Goal: Transaction & Acquisition: Book appointment/travel/reservation

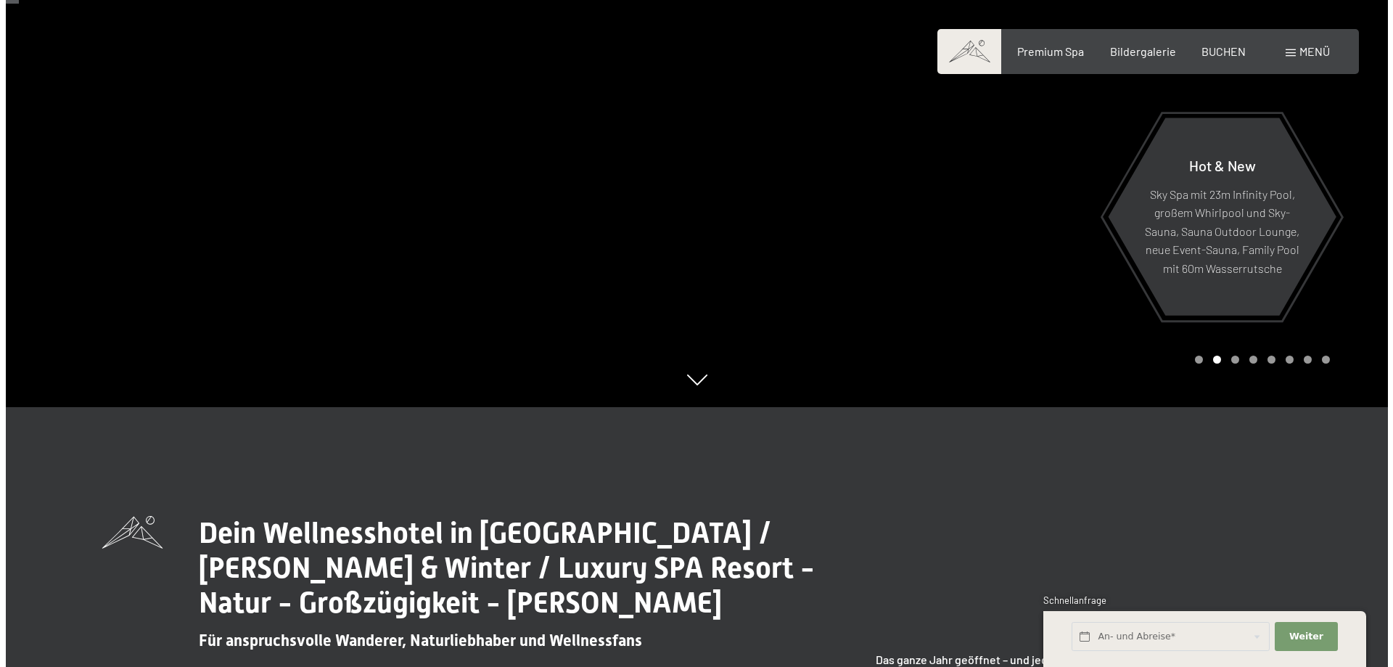
scroll to position [73, 0]
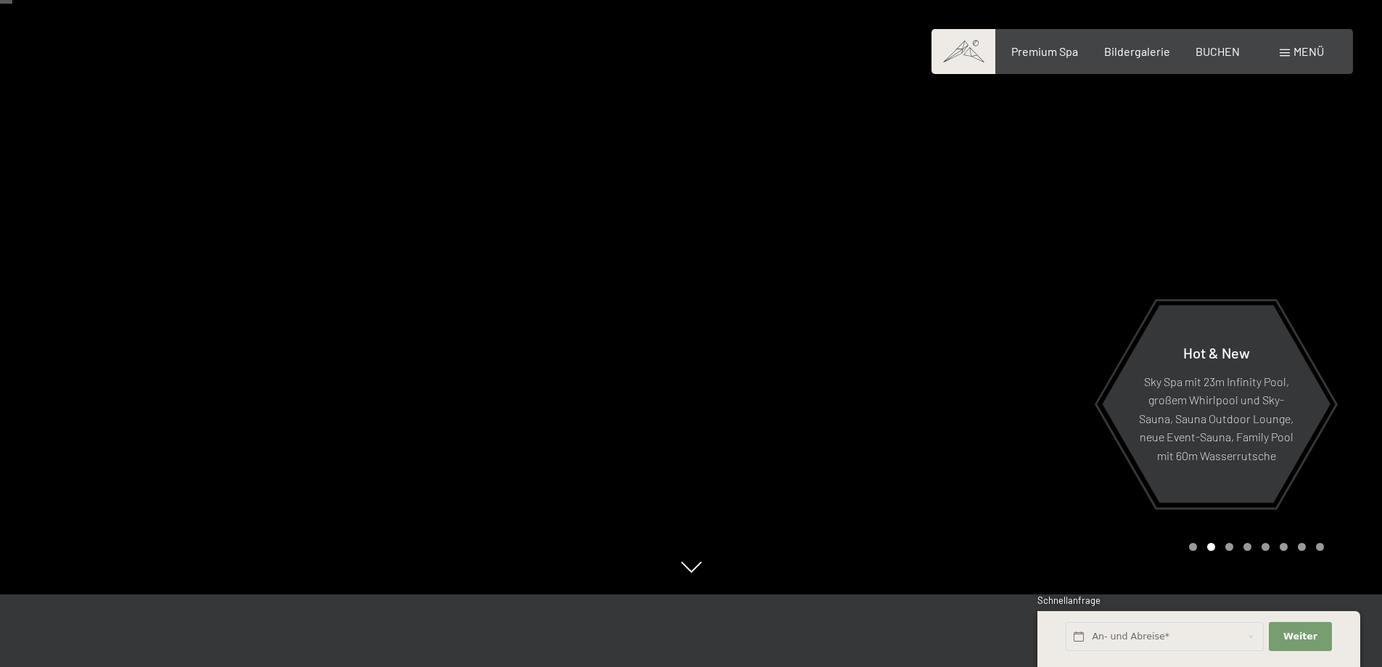
click at [1291, 51] on div "Menü" at bounding box center [1302, 52] width 44 height 16
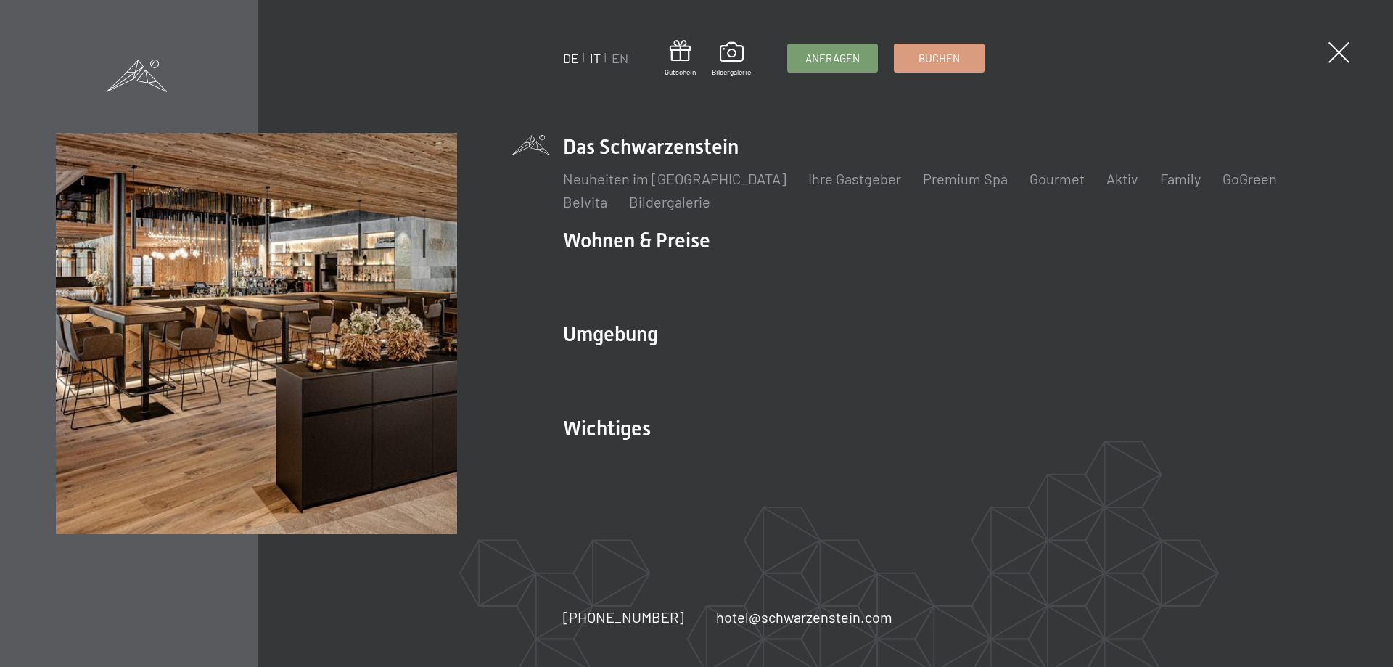
click at [596, 58] on link "IT" at bounding box center [595, 58] width 11 height 16
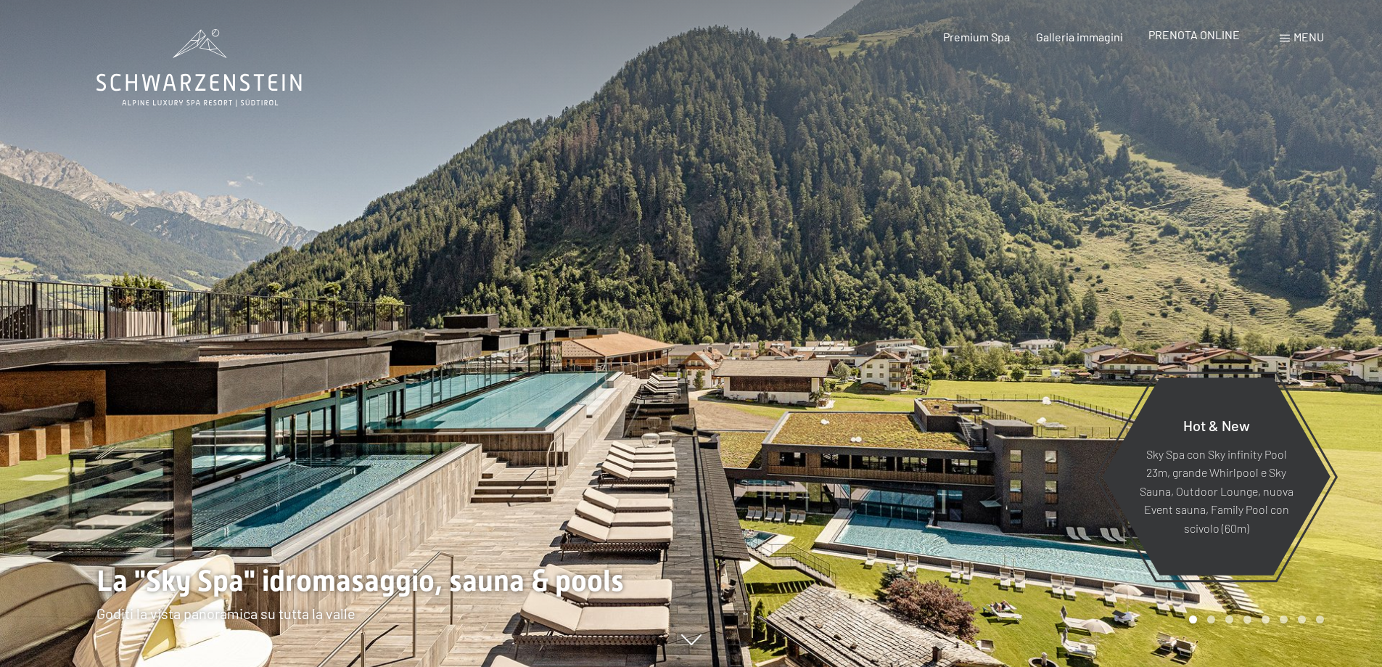
click at [1191, 44] on div "Premium Spa Galleria immagini PRENOTA ONLINE" at bounding box center [1078, 37] width 373 height 16
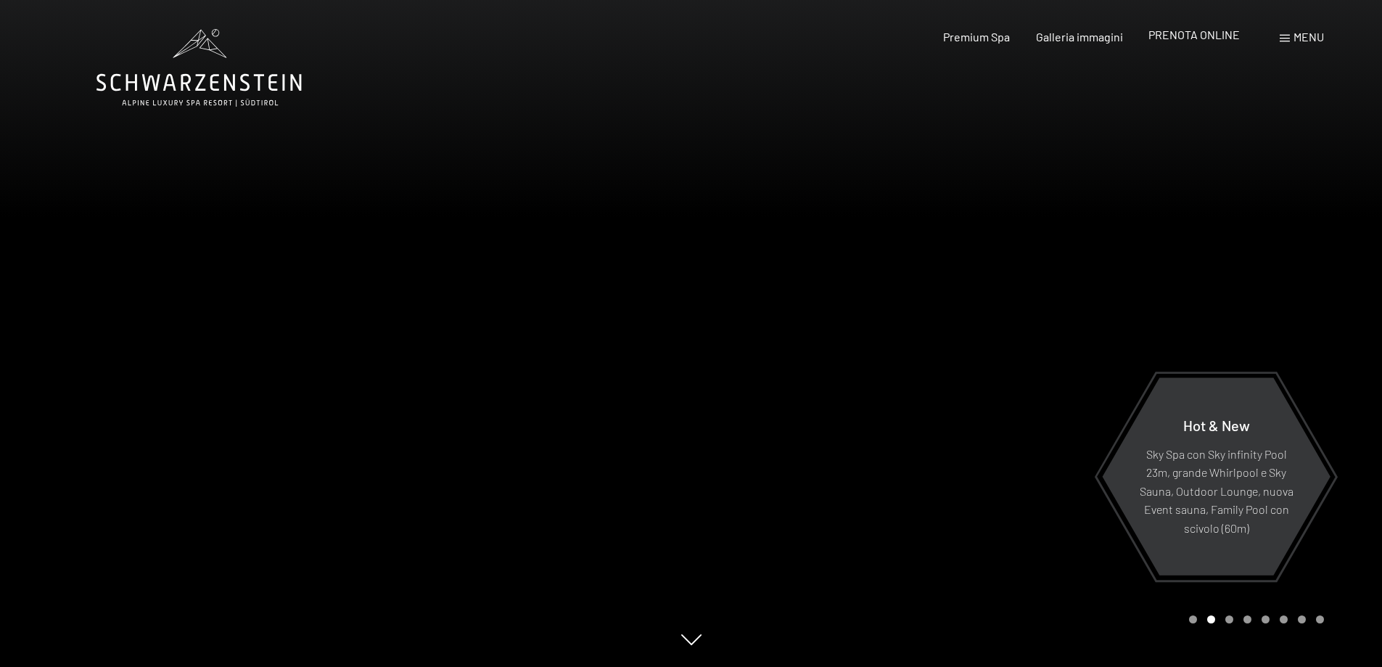
click at [1213, 38] on span "PRENOTA ONLINE" at bounding box center [1193, 35] width 91 height 14
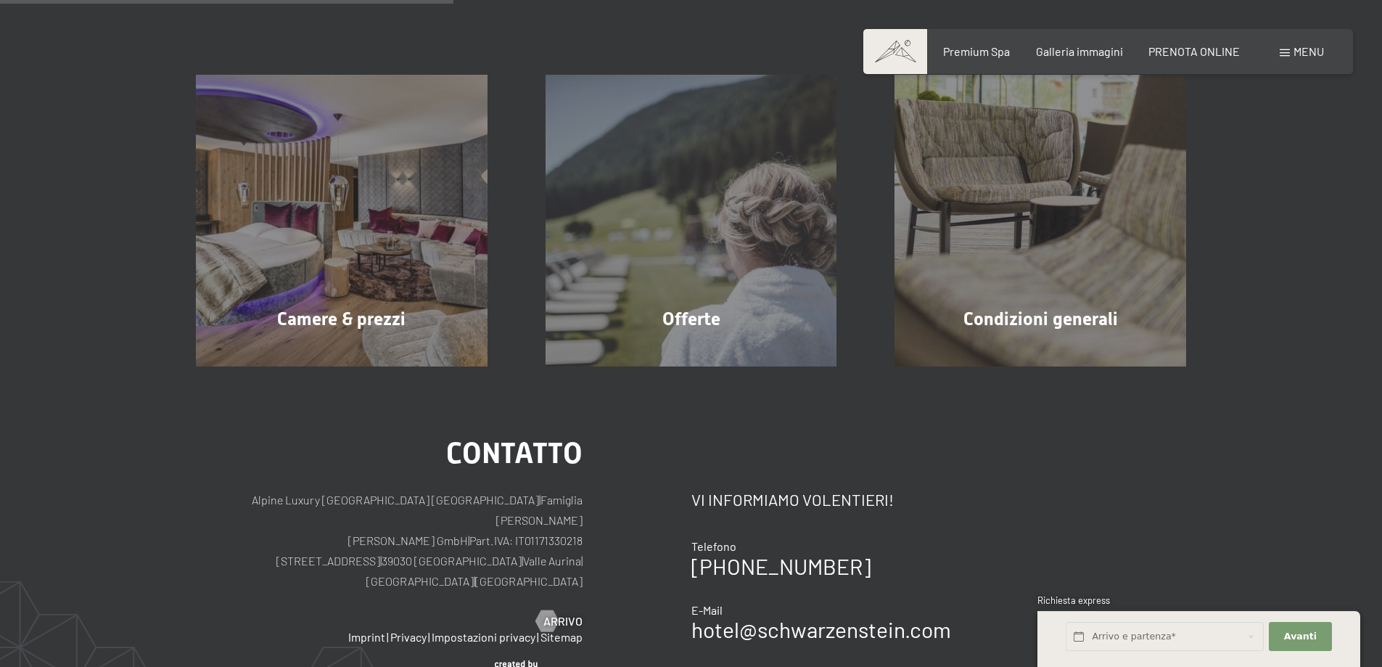
scroll to position [363, 0]
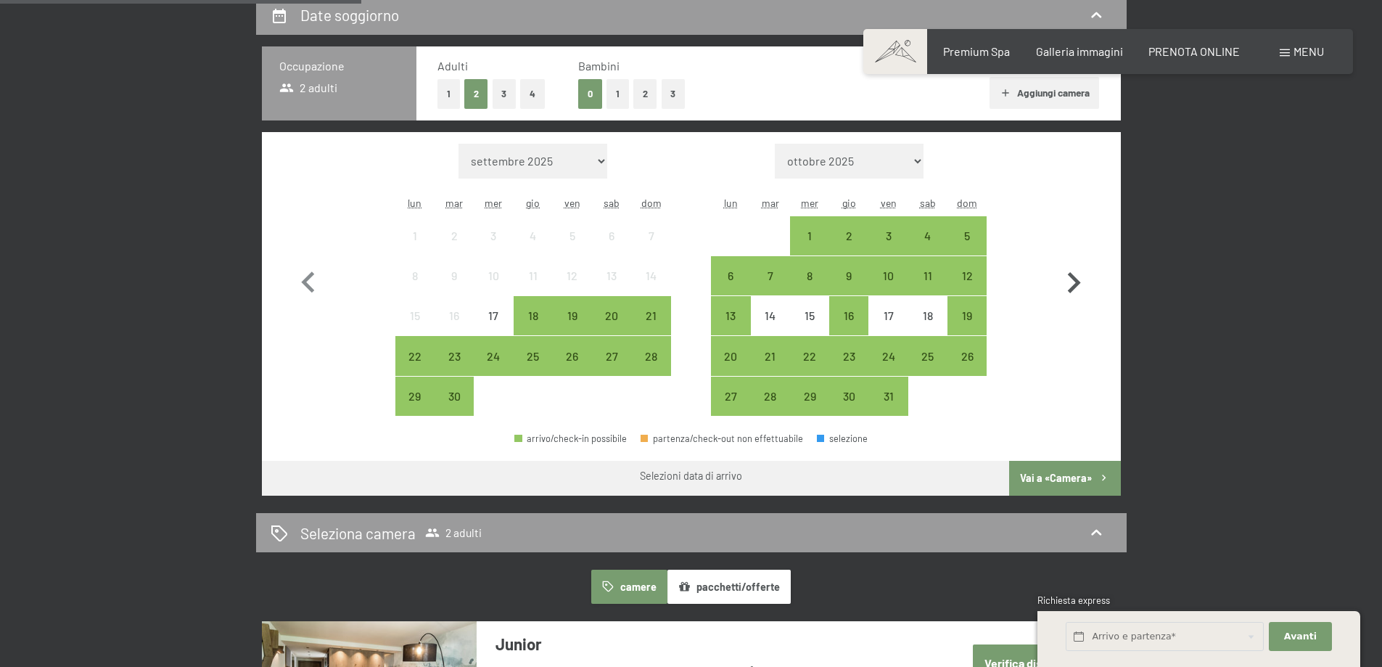
click at [1069, 284] on icon "button" at bounding box center [1074, 283] width 42 height 42
select select "2025-10-01"
select select "[DATE]"
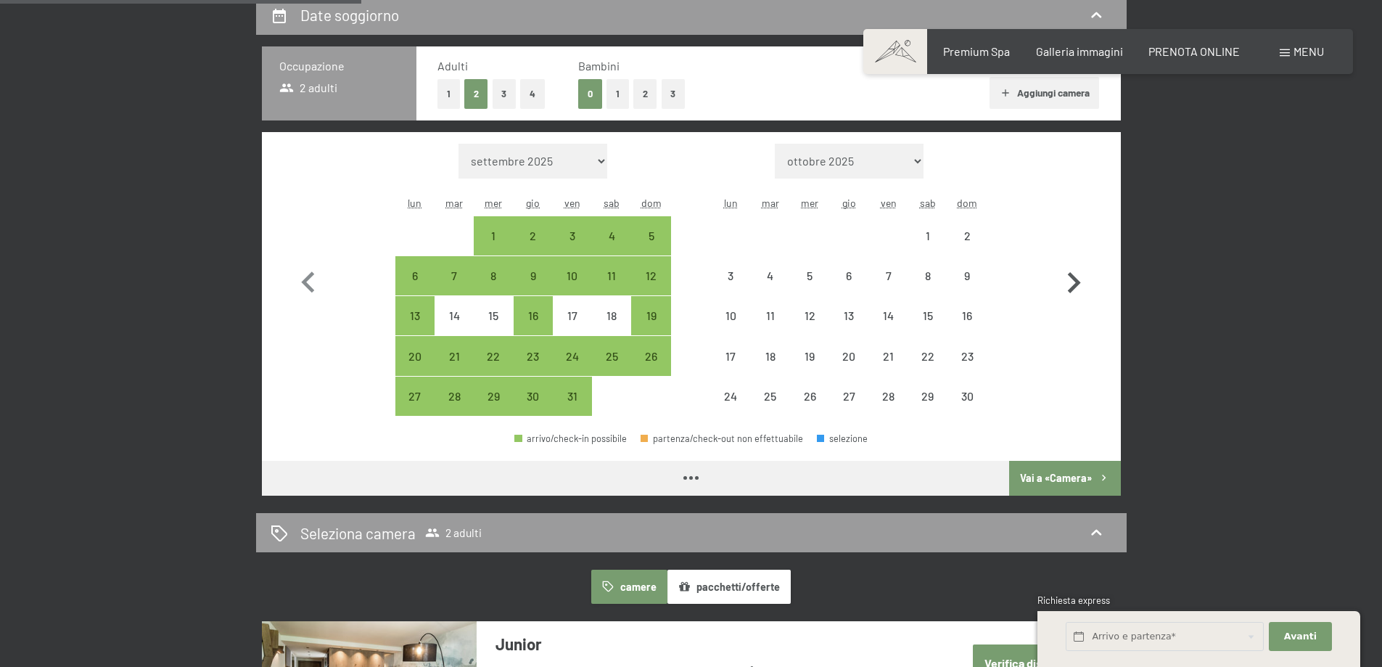
click at [1069, 284] on icon "button" at bounding box center [1074, 283] width 42 height 42
select select "[DATE]"
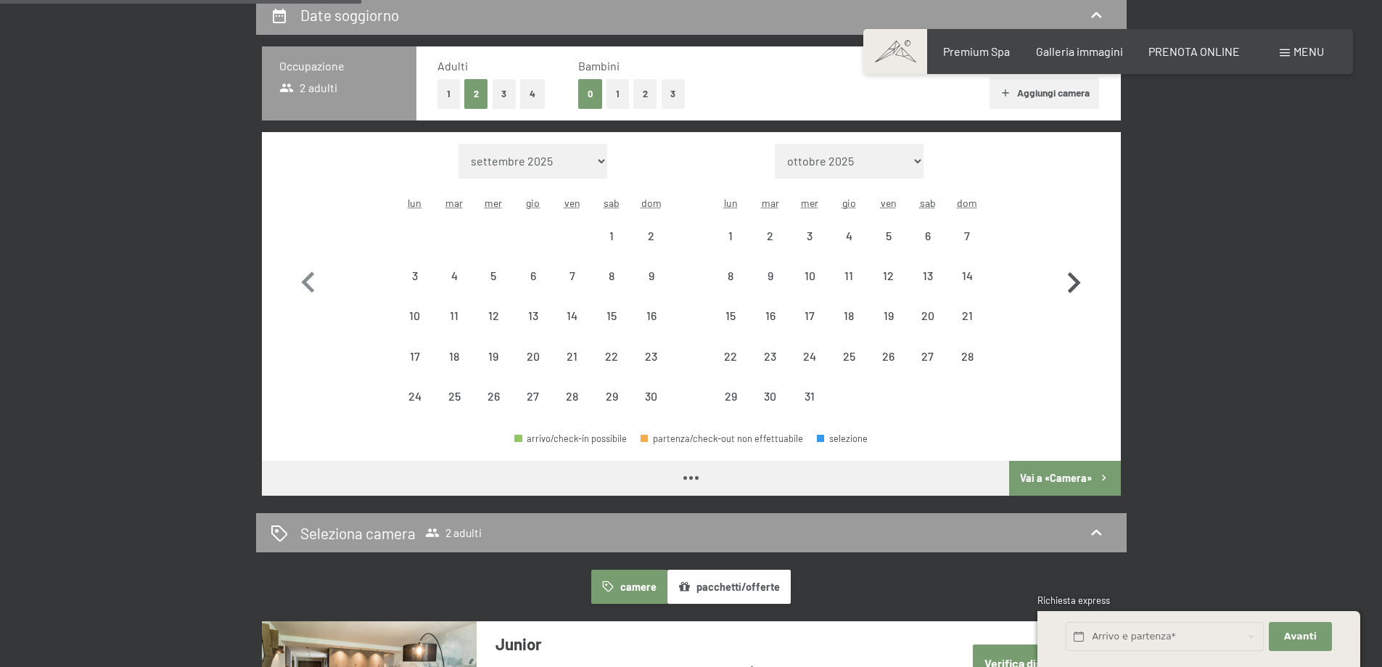
select select "[DATE]"
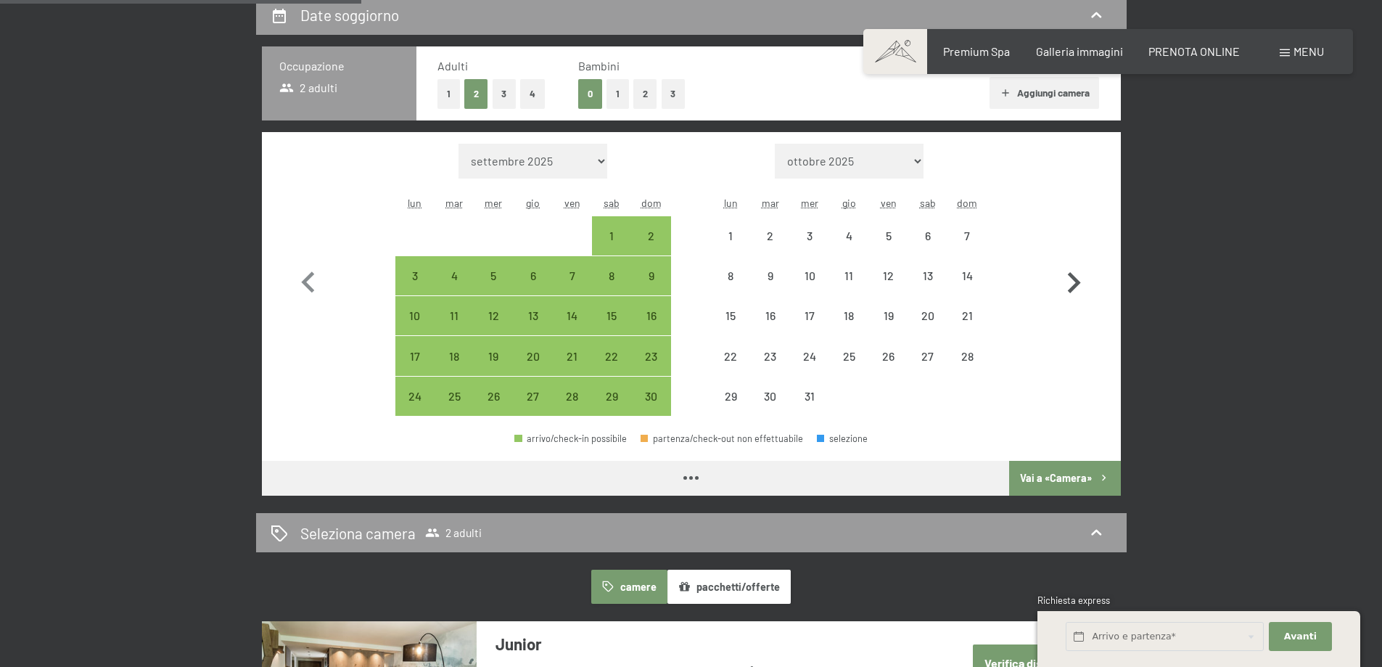
select select "[DATE]"
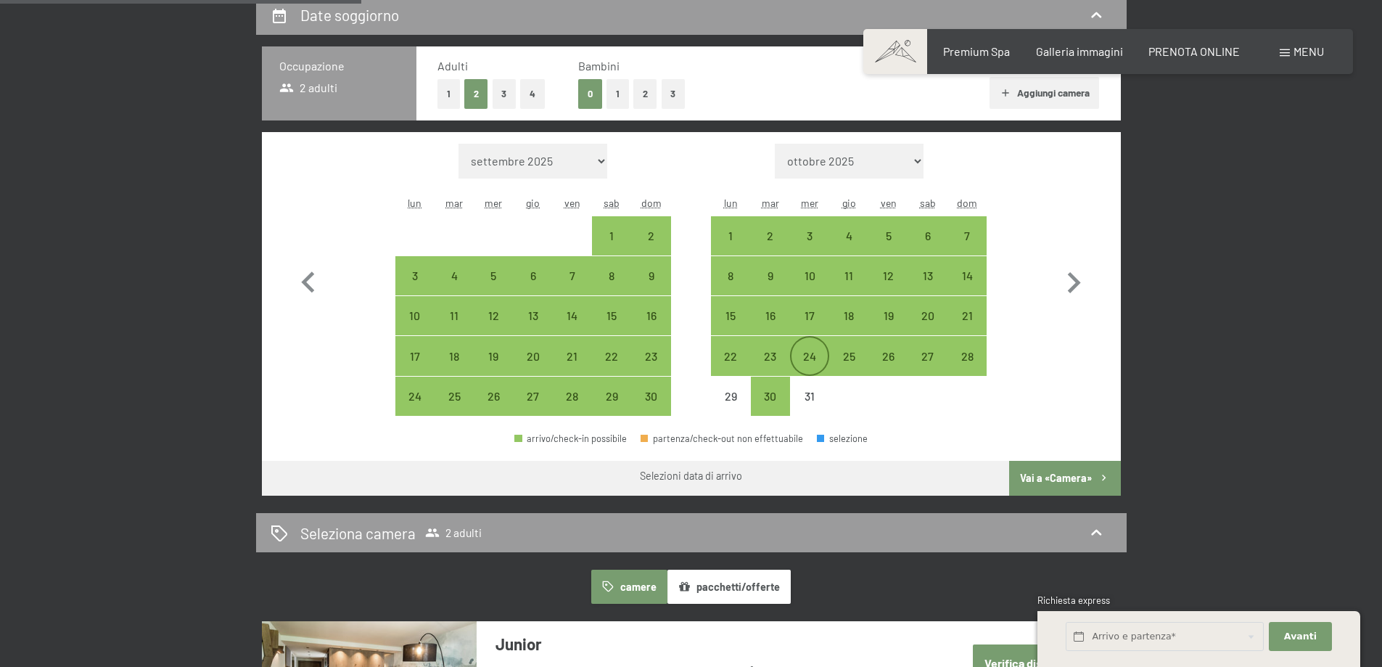
click at [817, 350] on div "24" at bounding box center [809, 368] width 36 height 36
select select "[DATE]"
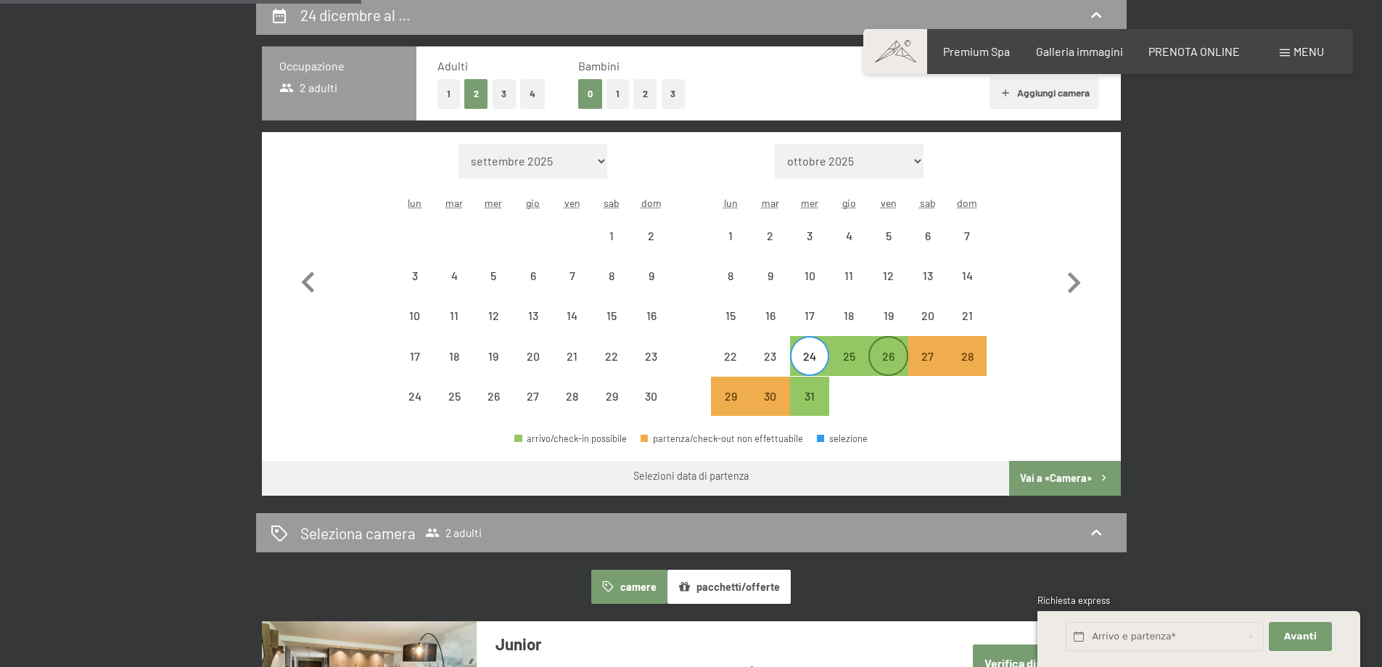
click at [895, 355] on div "26" at bounding box center [888, 368] width 36 height 36
select select "[DATE]"
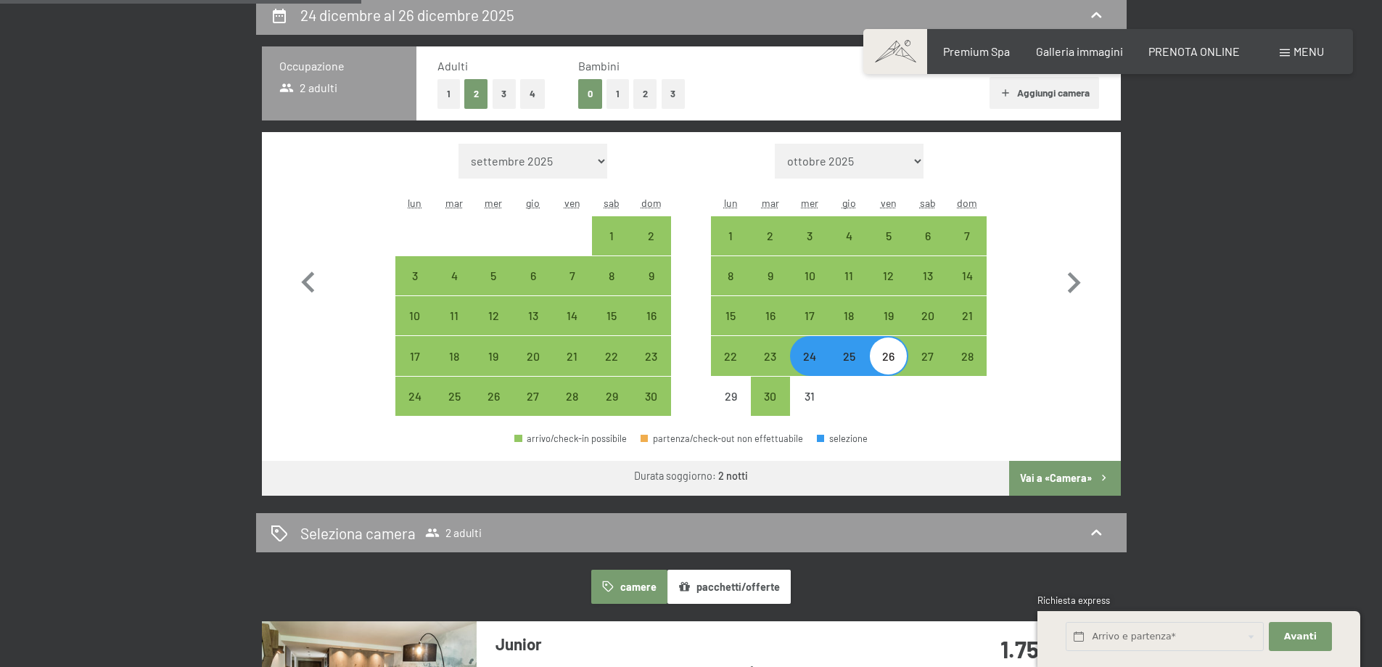
click at [1065, 473] on button "Vai a «Camera»" at bounding box center [1064, 478] width 111 height 35
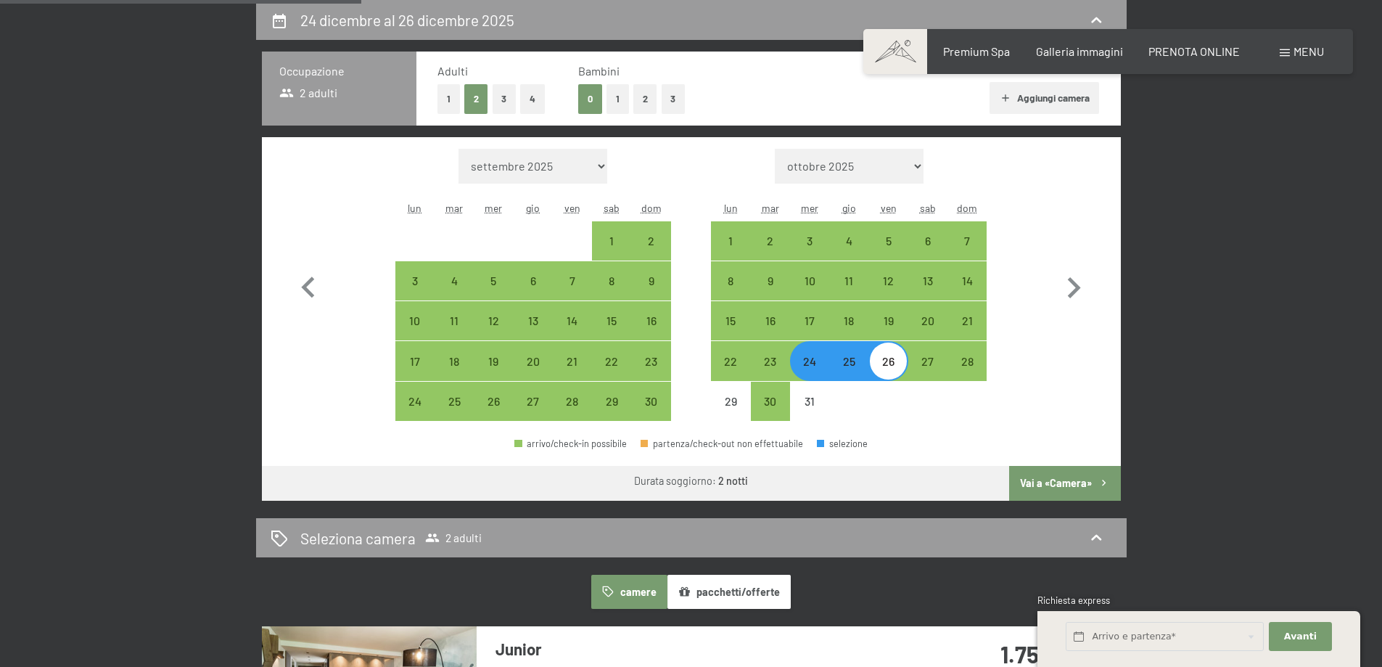
select select "[DATE]"
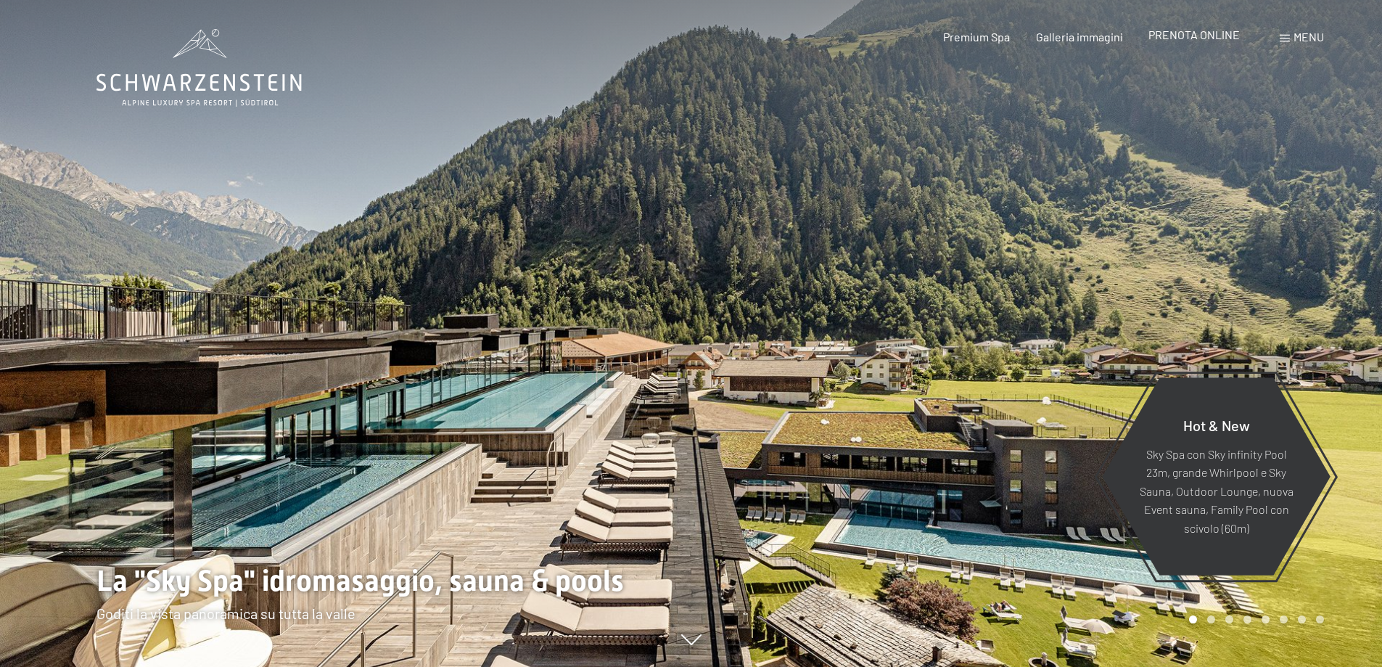
click at [1212, 31] on span "PRENOTA ONLINE" at bounding box center [1193, 35] width 91 height 14
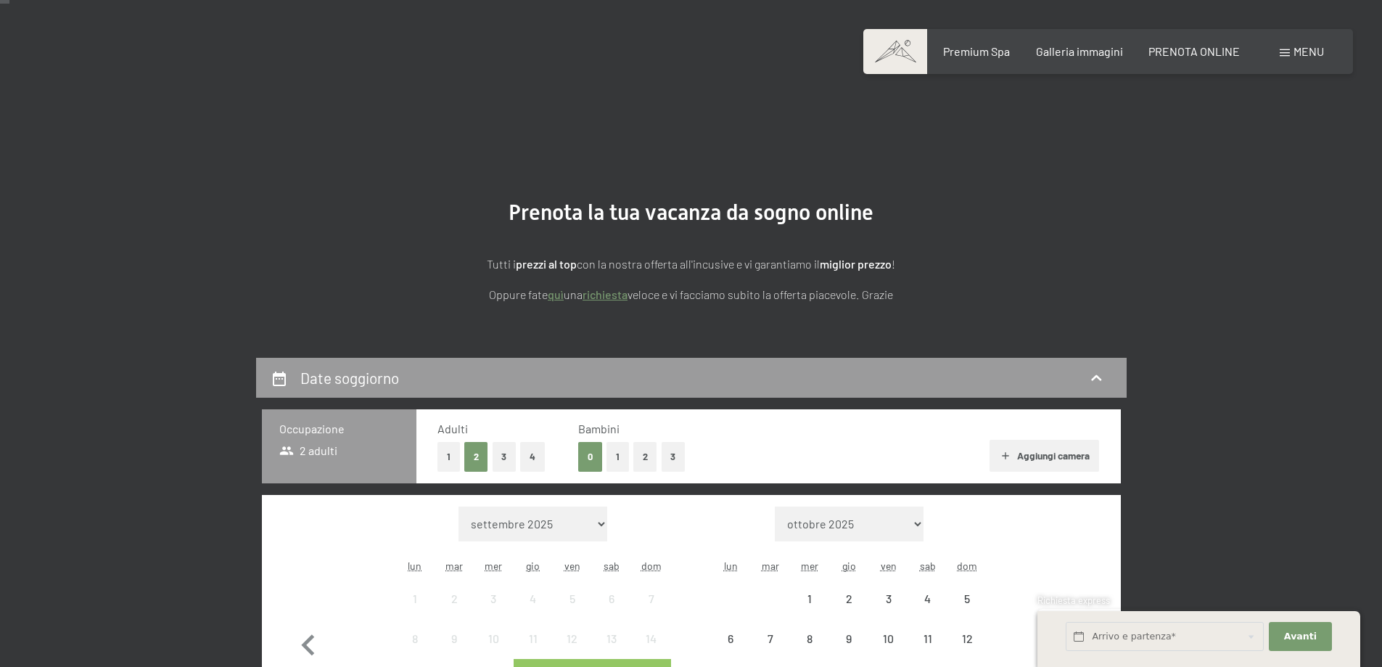
scroll to position [218, 0]
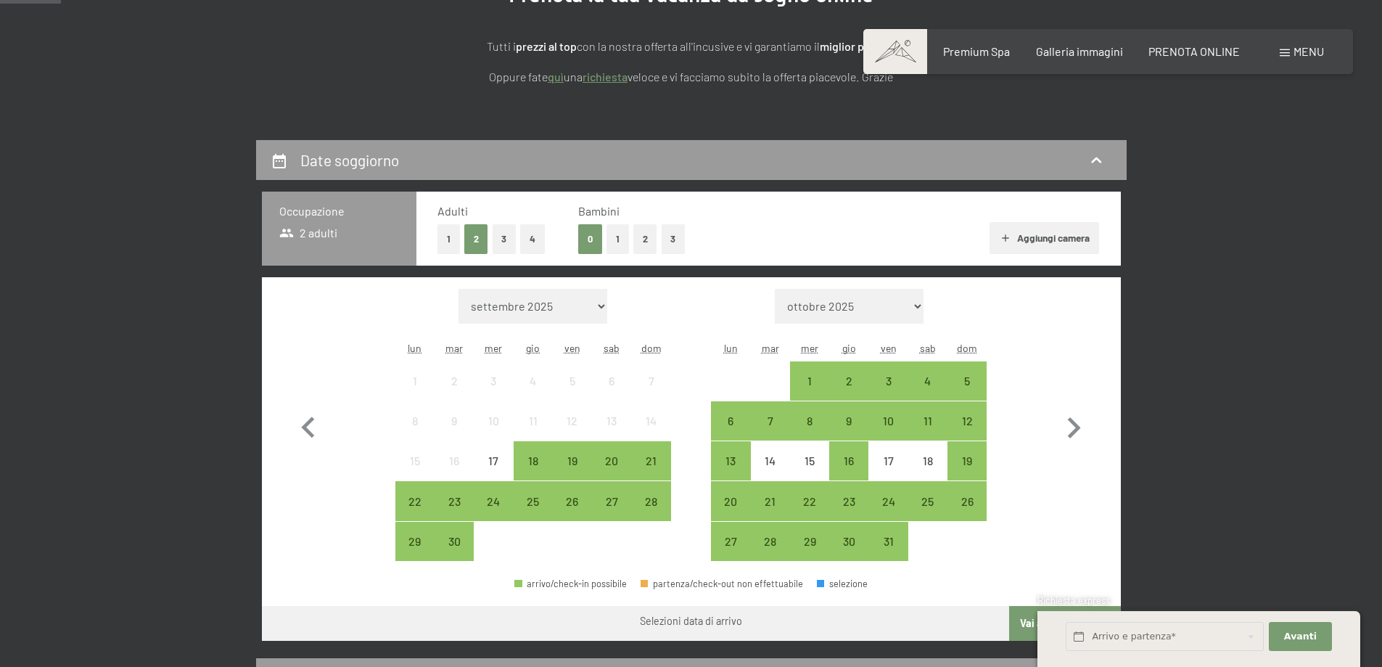
click at [643, 239] on button "2" at bounding box center [645, 239] width 24 height 30
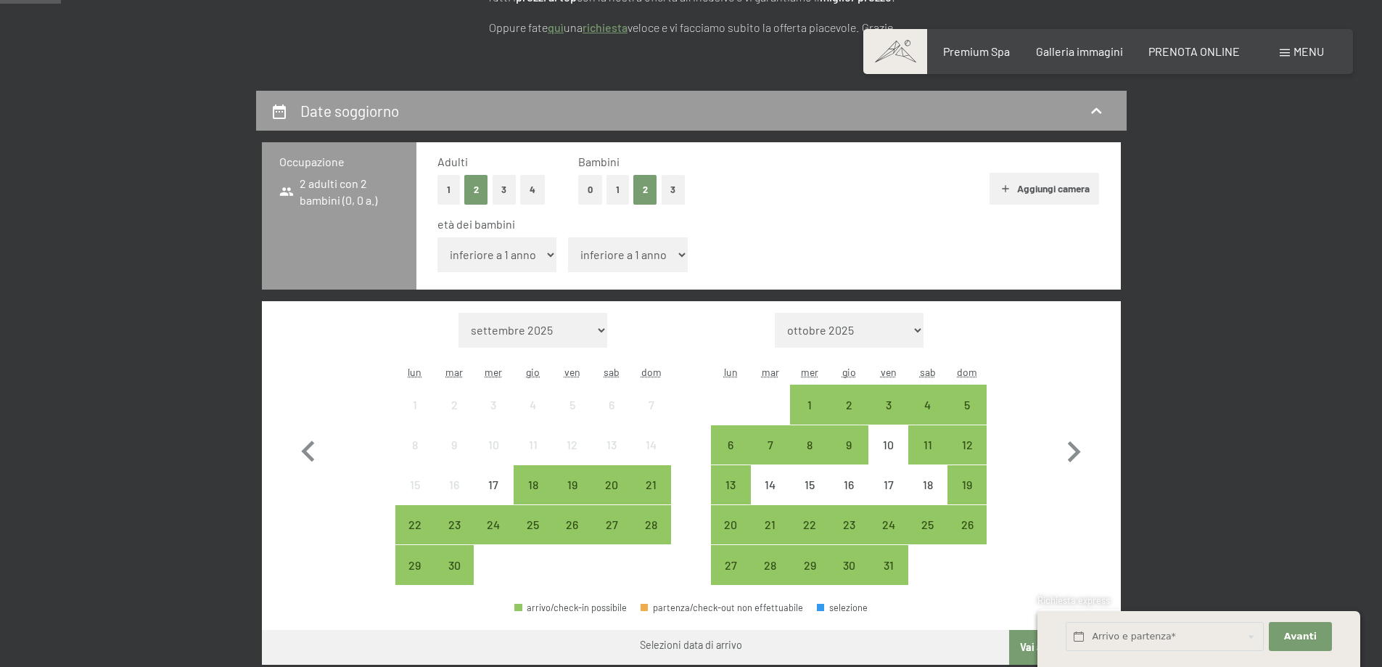
scroll to position [290, 0]
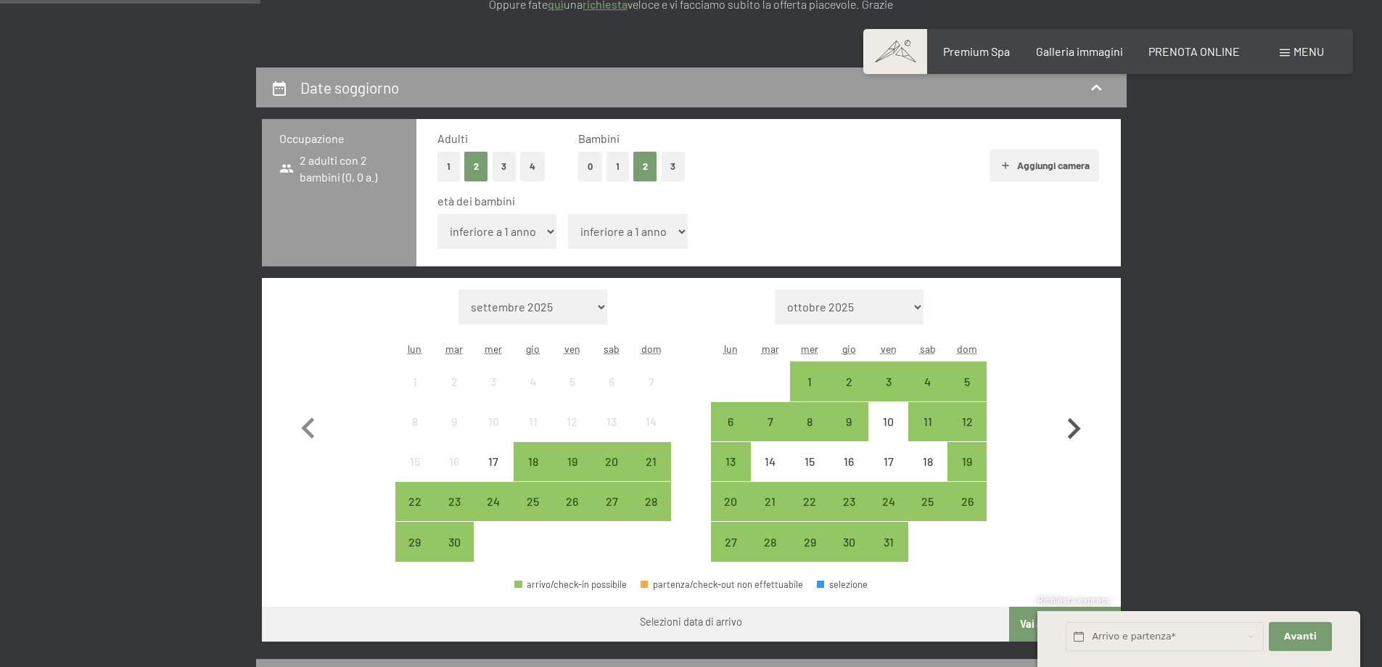
click at [1084, 429] on icon "button" at bounding box center [1074, 429] width 42 height 42
select select "[DATE]"
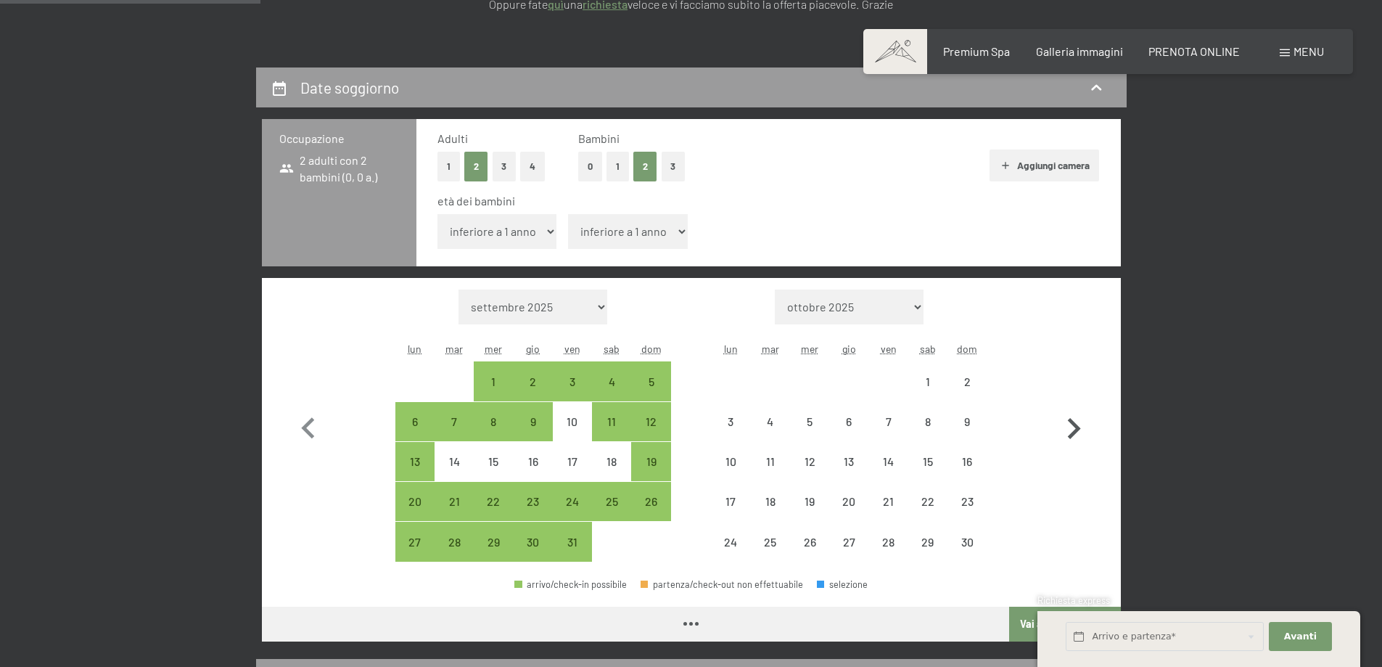
click at [1084, 429] on icon "button" at bounding box center [1074, 429] width 42 height 42
select select "[DATE]"
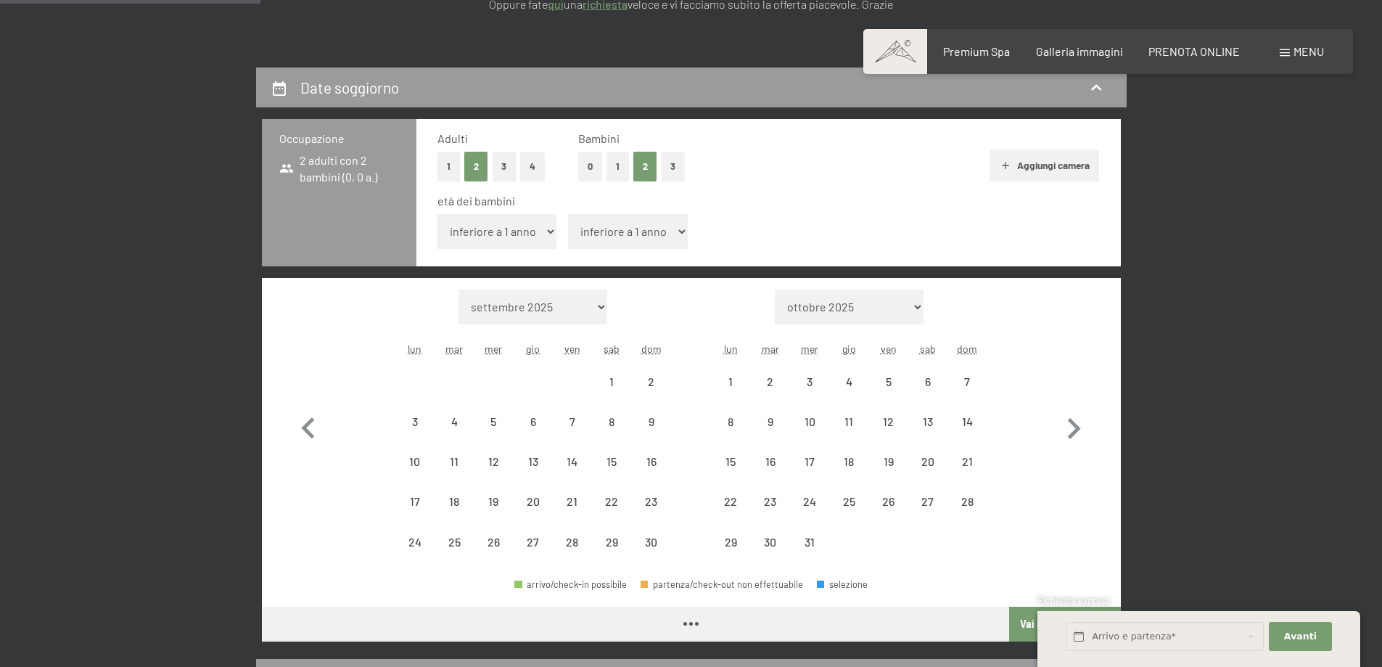
select select "[DATE]"
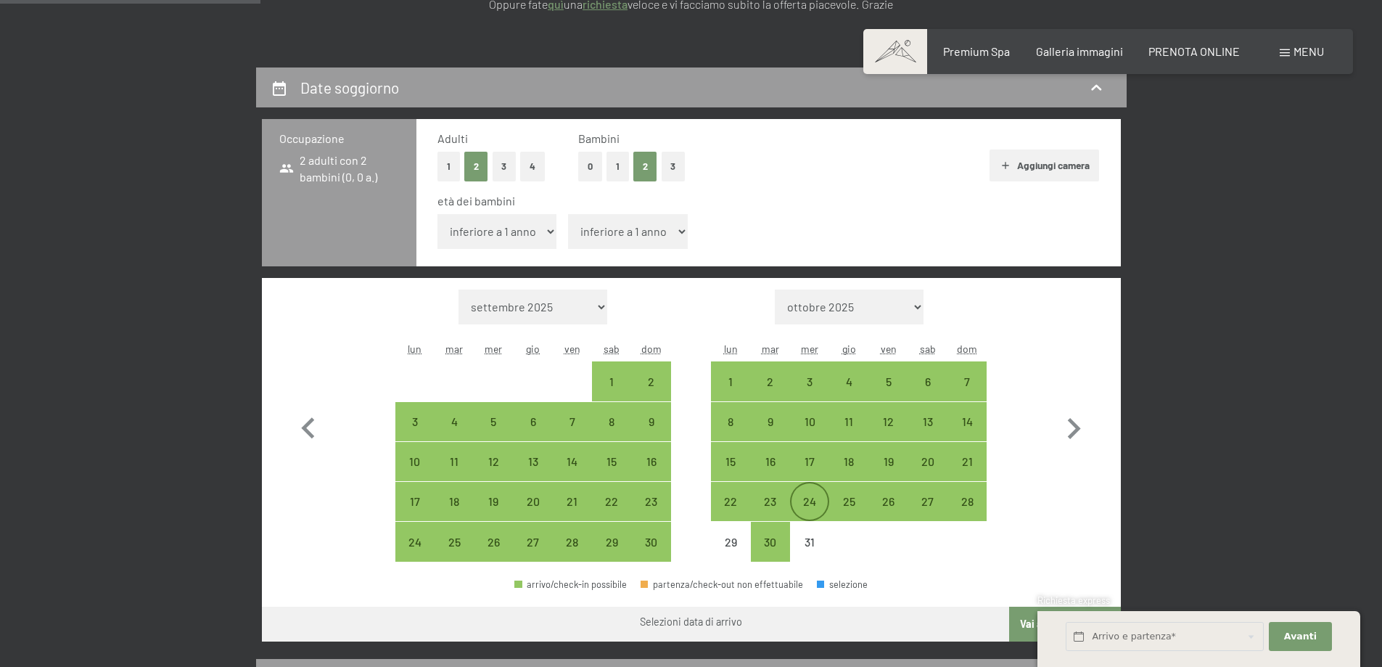
click at [815, 501] on div "24" at bounding box center [809, 513] width 36 height 36
select select "[DATE]"
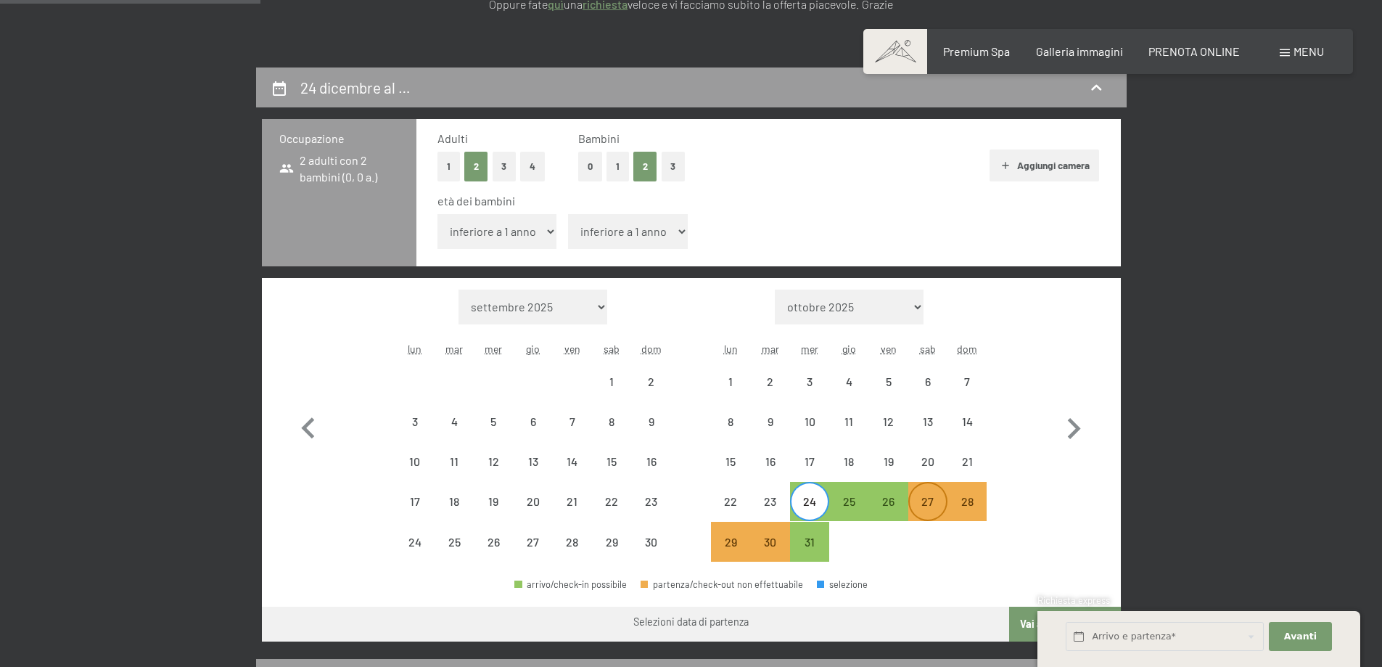
click at [910, 514] on div "27" at bounding box center [928, 513] width 36 height 36
select select "[DATE]"
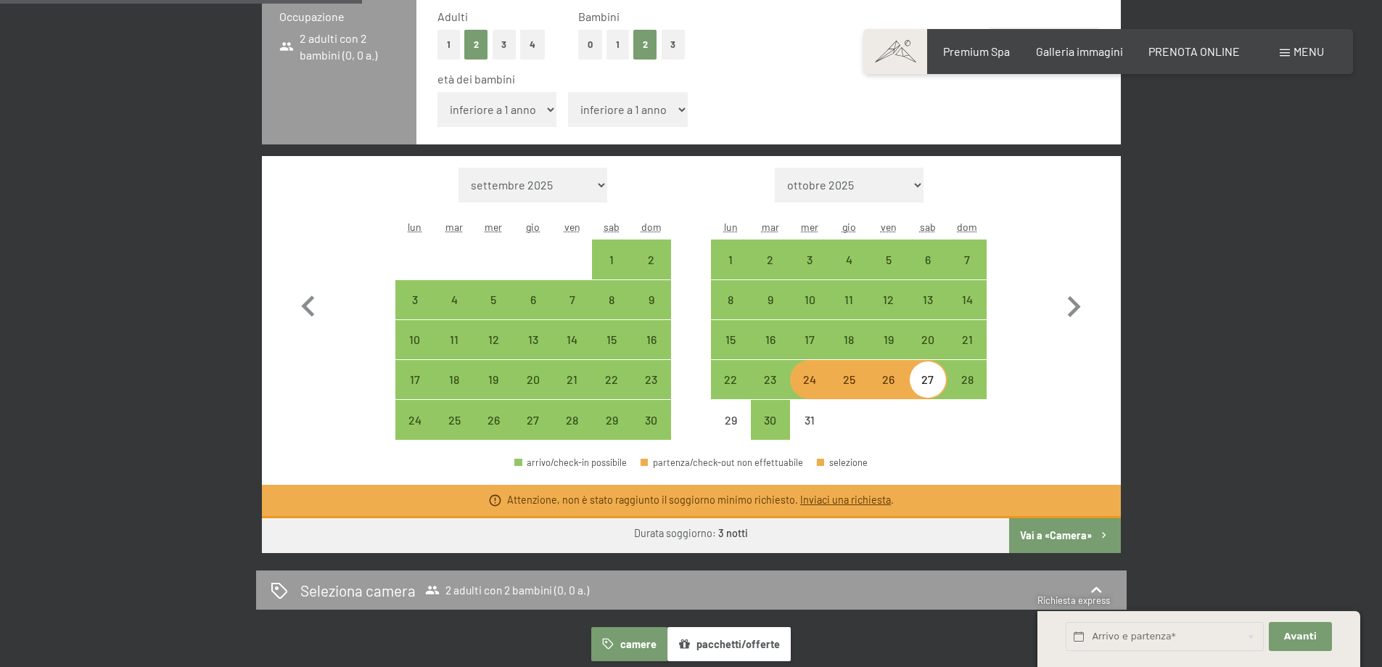
scroll to position [435, 0]
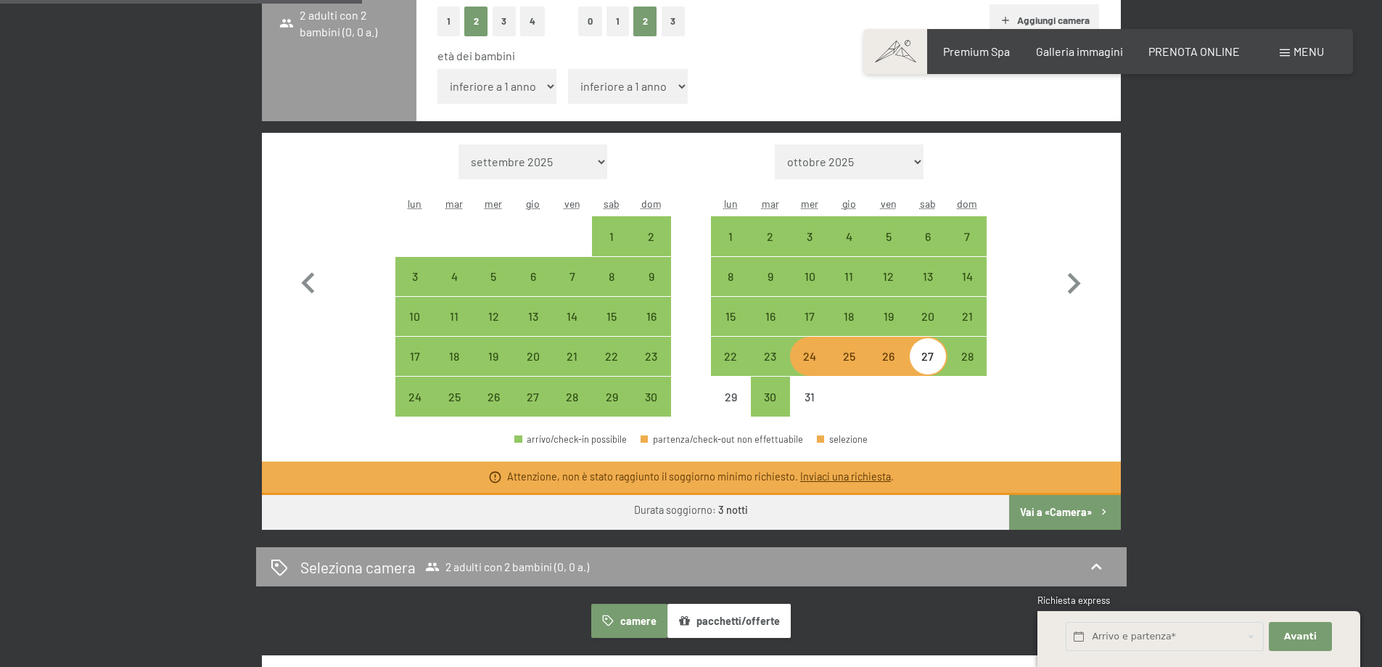
click at [1042, 511] on button "Vai a «Camera»" at bounding box center [1064, 512] width 111 height 35
select select "[DATE]"
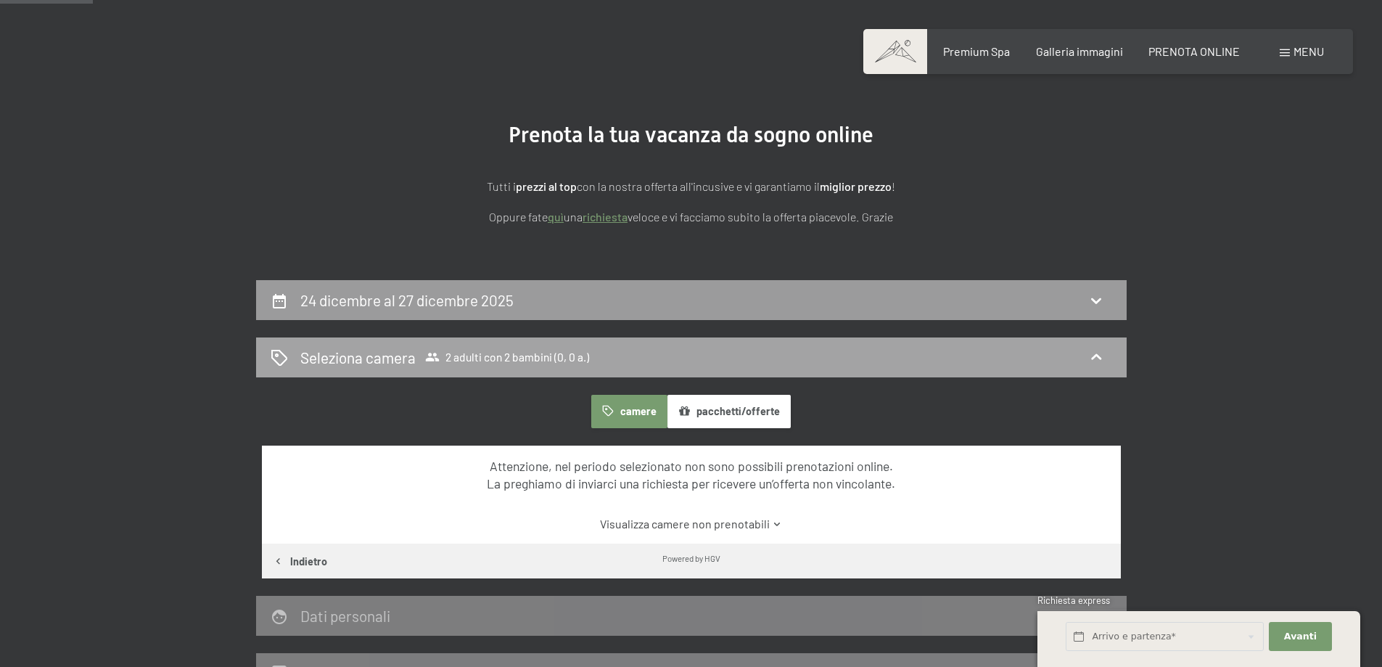
scroll to position [0, 0]
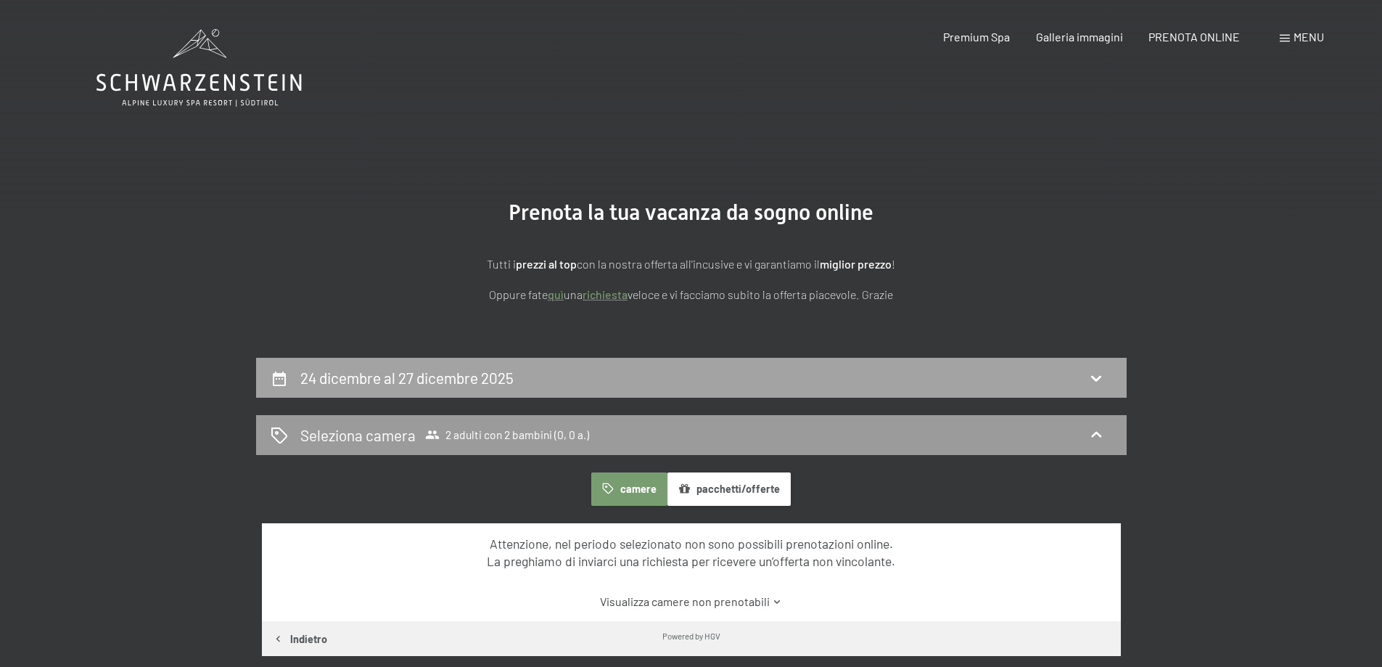
click at [753, 383] on div "24 dicembre al 27 dicembre 2025" at bounding box center [691, 377] width 841 height 21
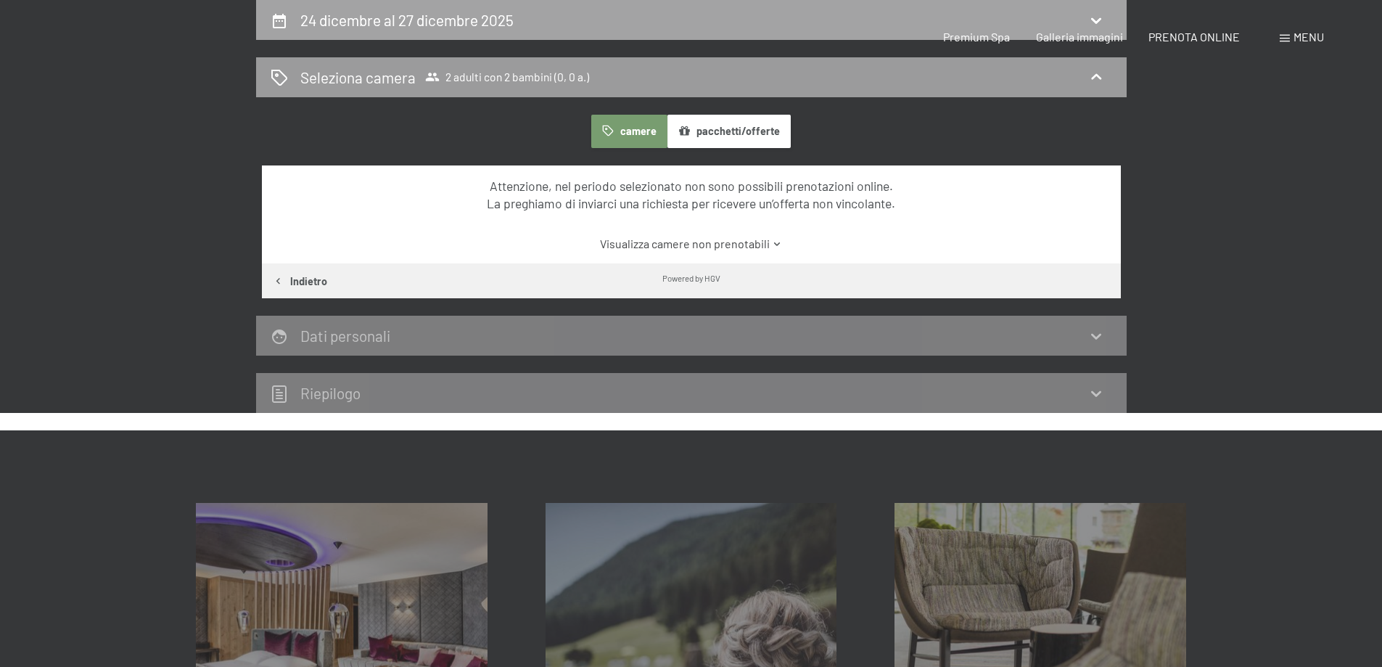
select select "[DATE]"
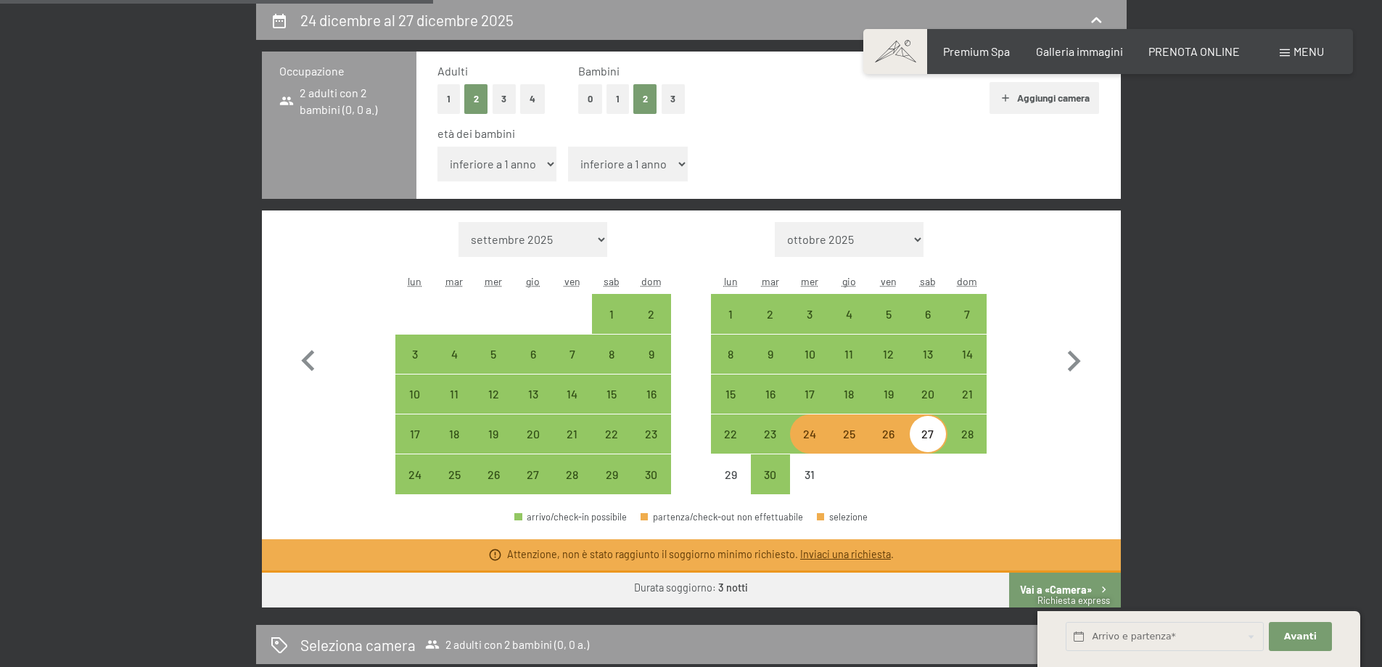
click at [810, 437] on div "24" at bounding box center [809, 446] width 36 height 36
select select "[DATE]"
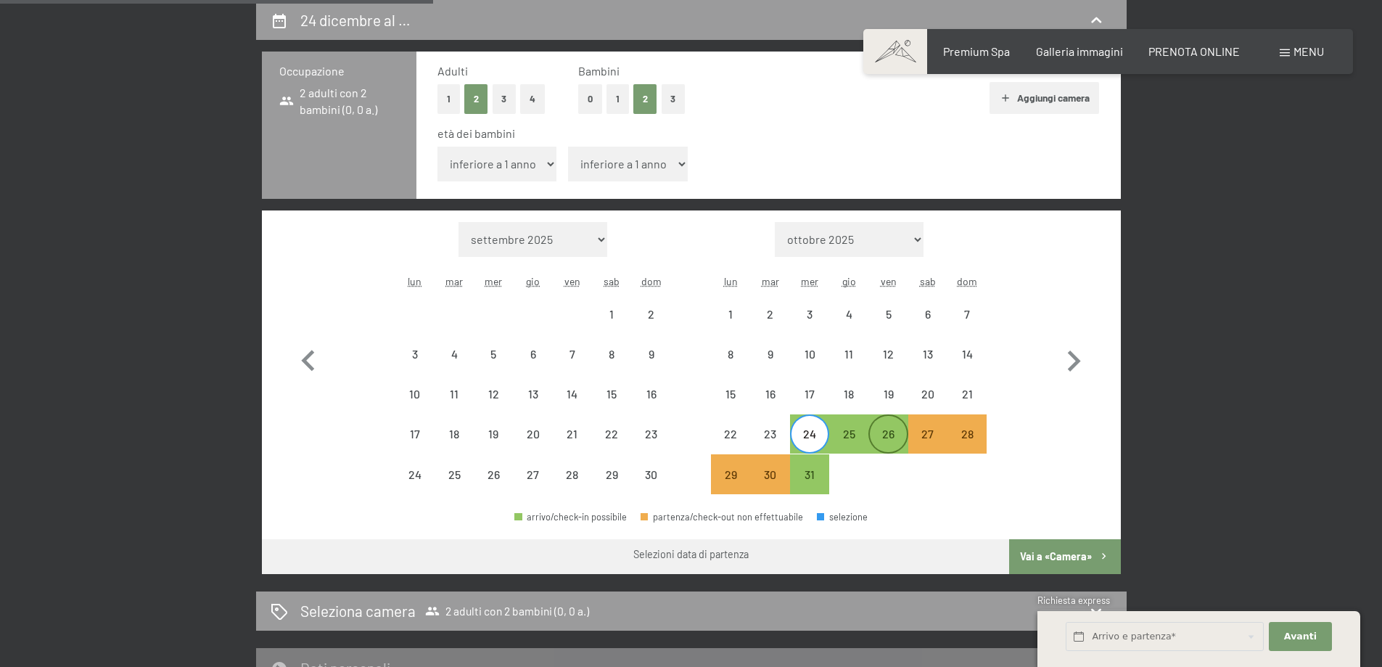
click at [899, 443] on div "26" at bounding box center [888, 446] width 36 height 36
select select "[DATE]"
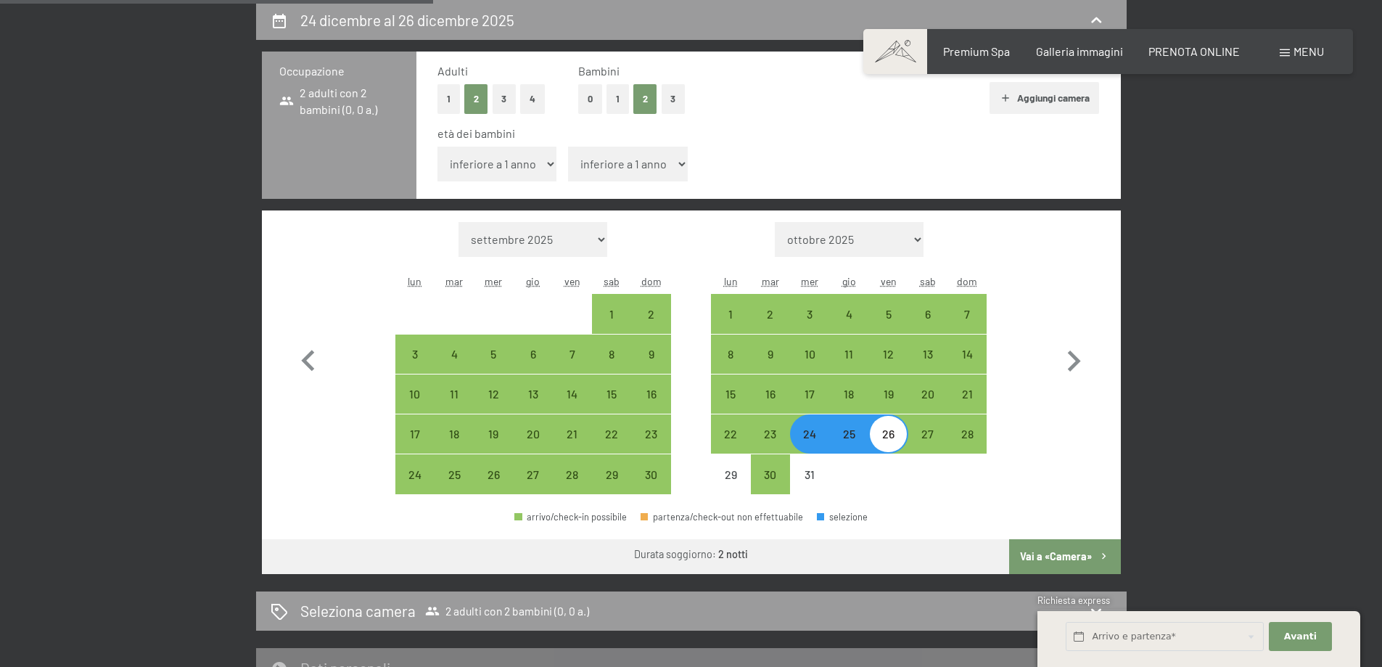
click at [1073, 551] on button "Vai a «Camera»" at bounding box center [1064, 556] width 111 height 35
select select "[DATE]"
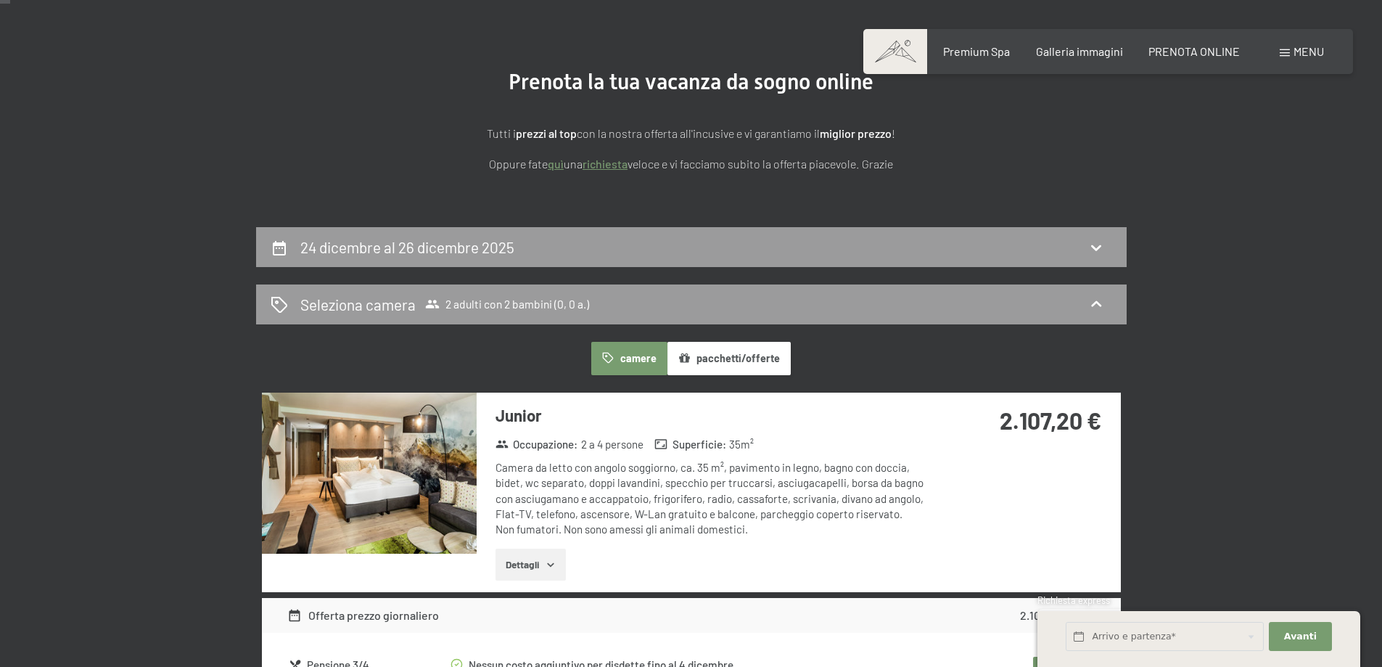
scroll to position [0, 0]
